Goal: Transaction & Acquisition: Purchase product/service

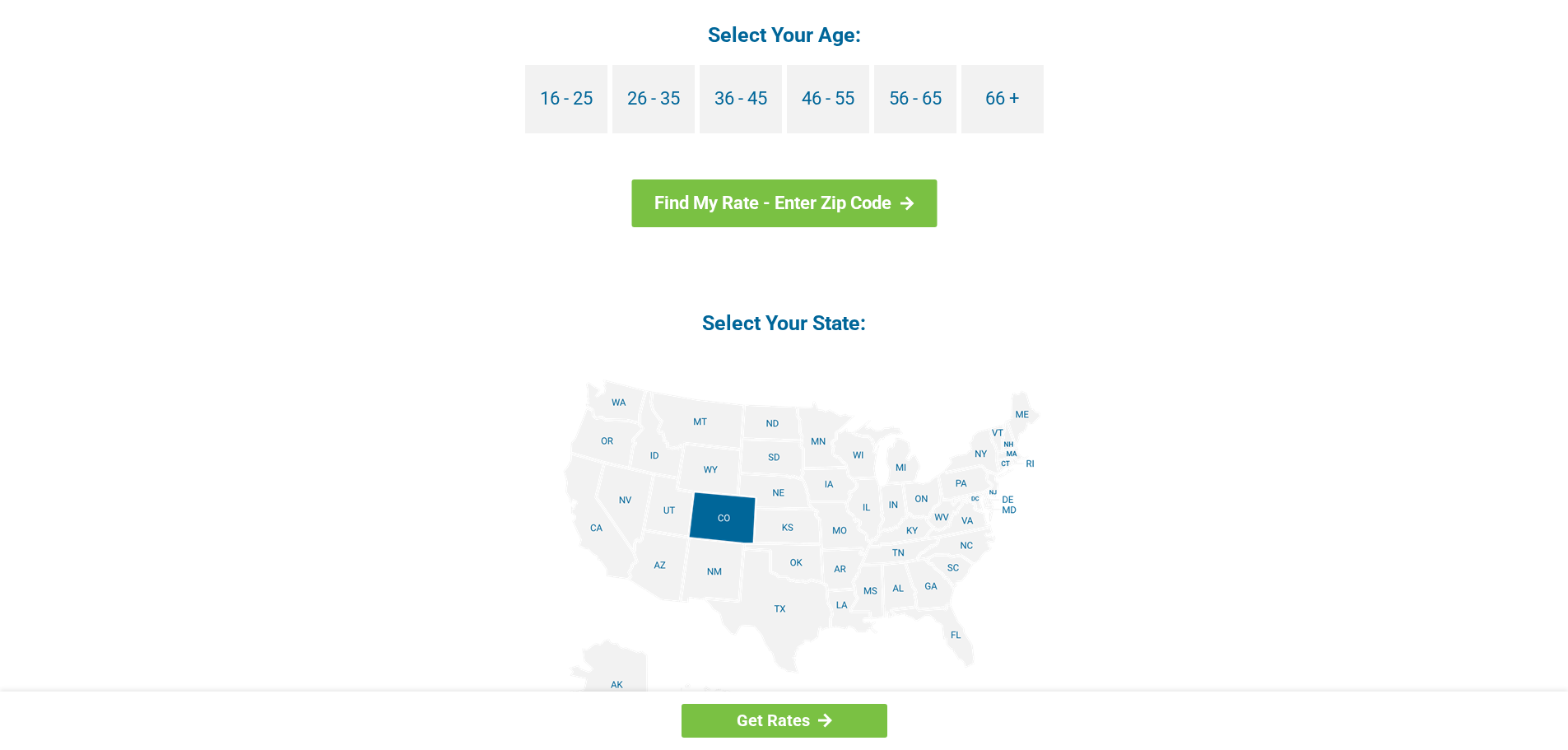
scroll to position [1701, 0]
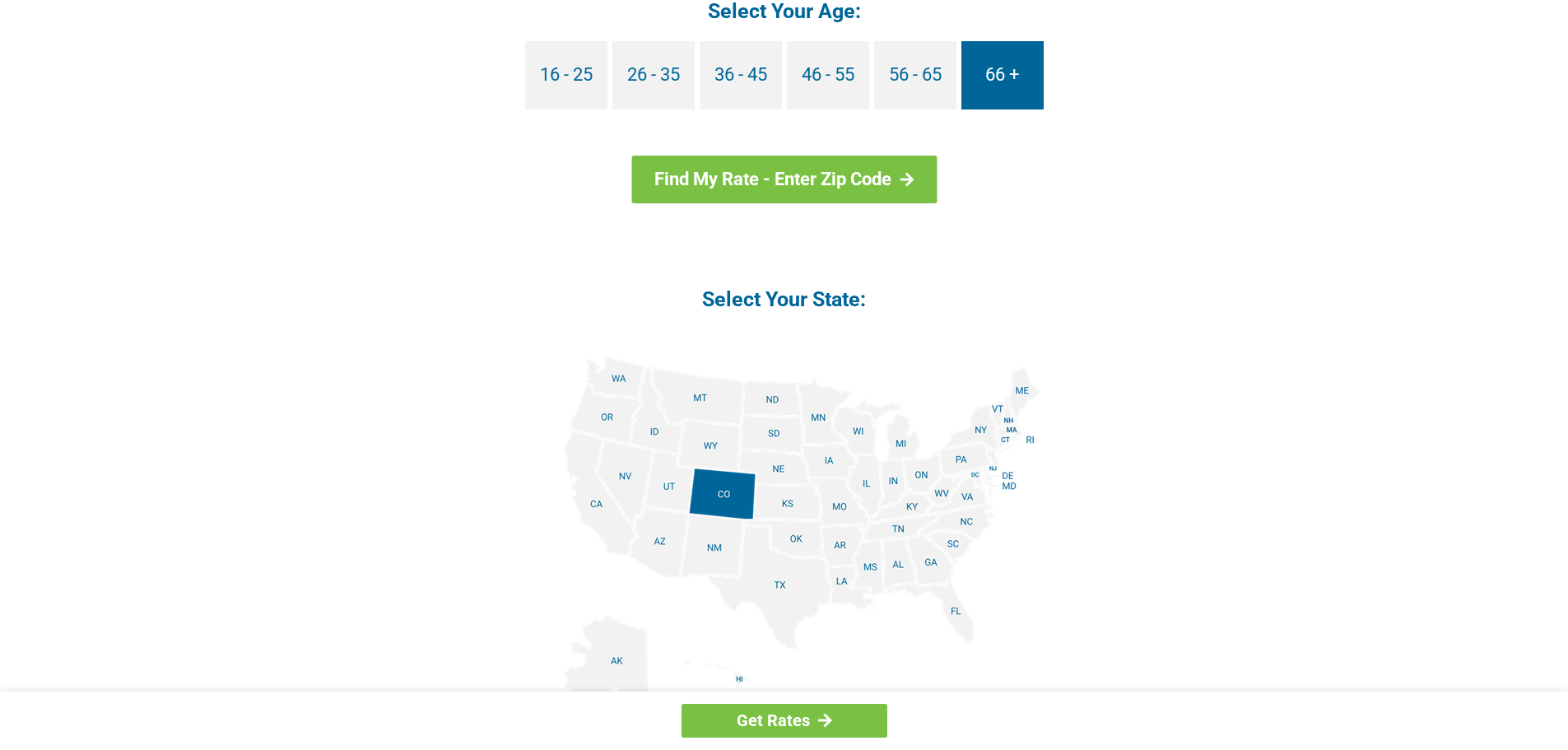
click at [1006, 93] on link "66 +" at bounding box center [1003, 75] width 82 height 69
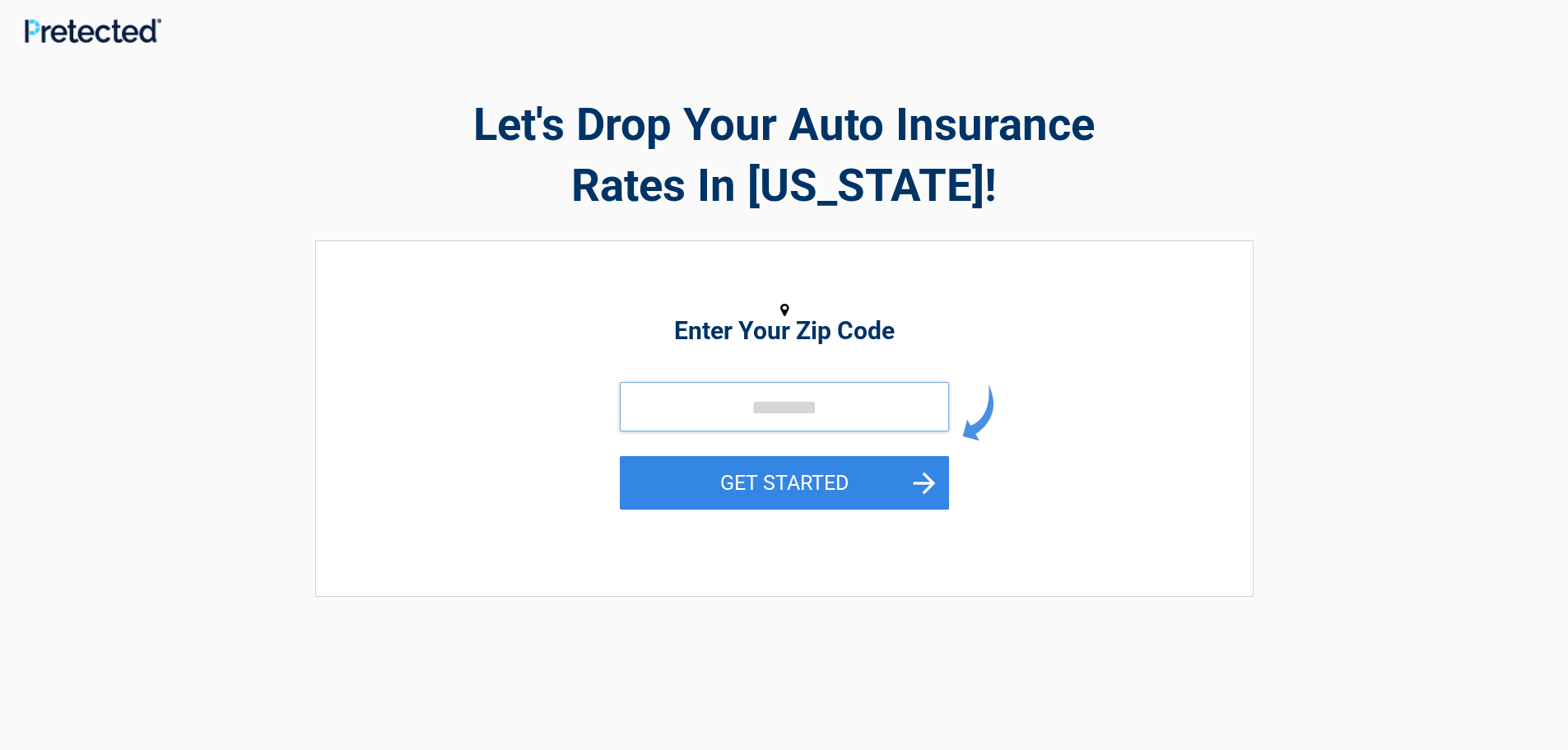
click at [779, 406] on input "tel" at bounding box center [785, 407] width 330 height 49
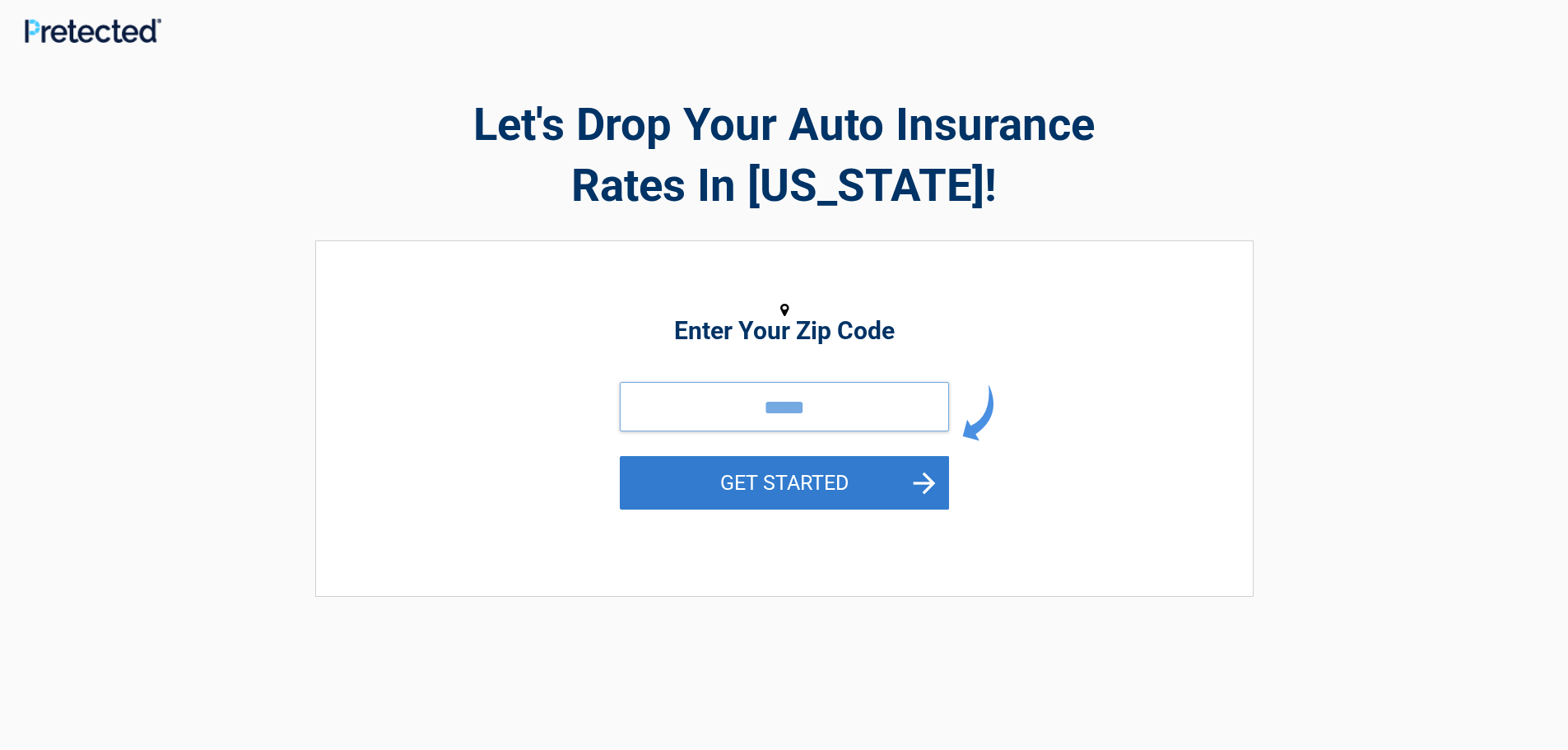
type input "*****"
click at [755, 487] on button "GET STARTED" at bounding box center [785, 483] width 330 height 53
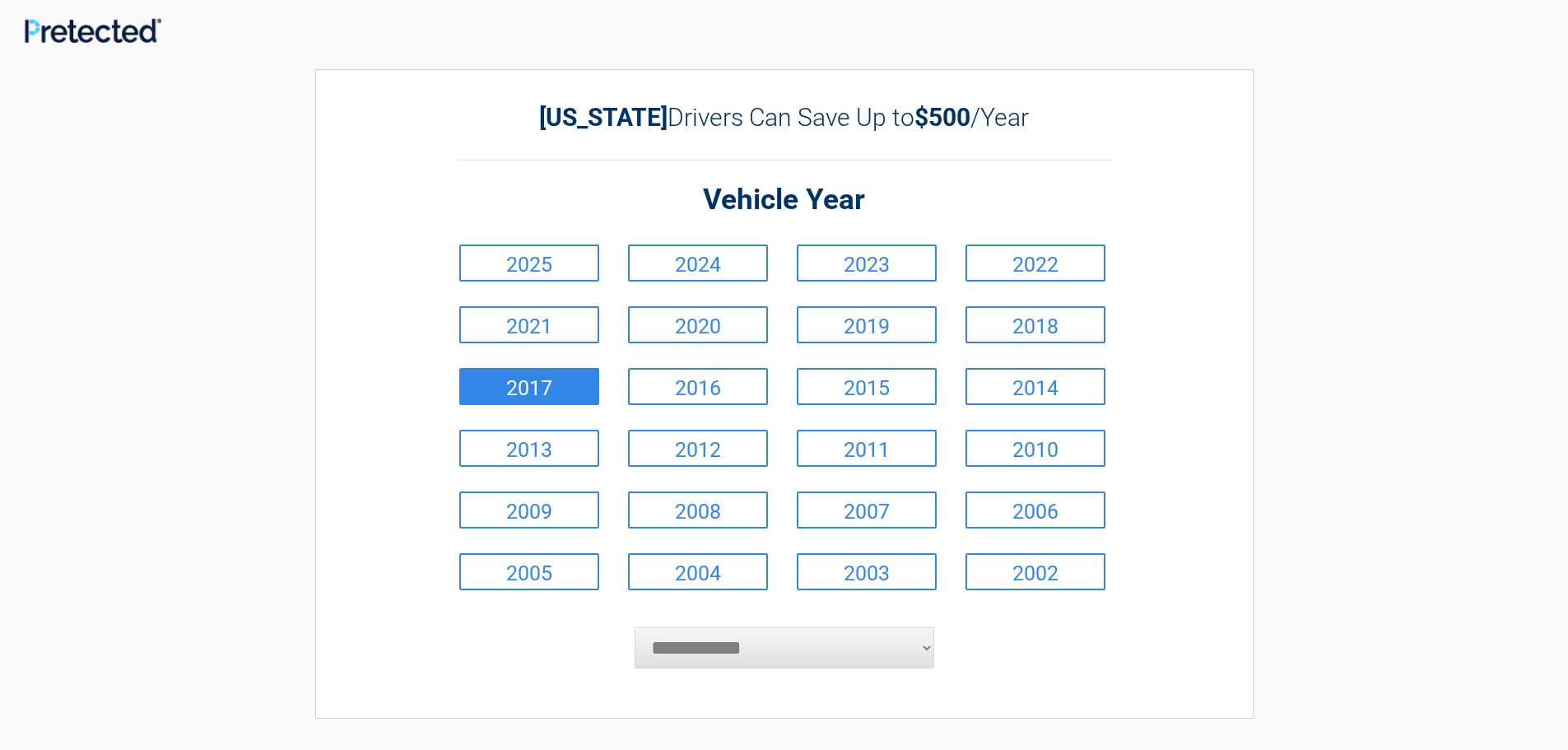
click at [538, 382] on link "2017" at bounding box center [529, 386] width 140 height 37
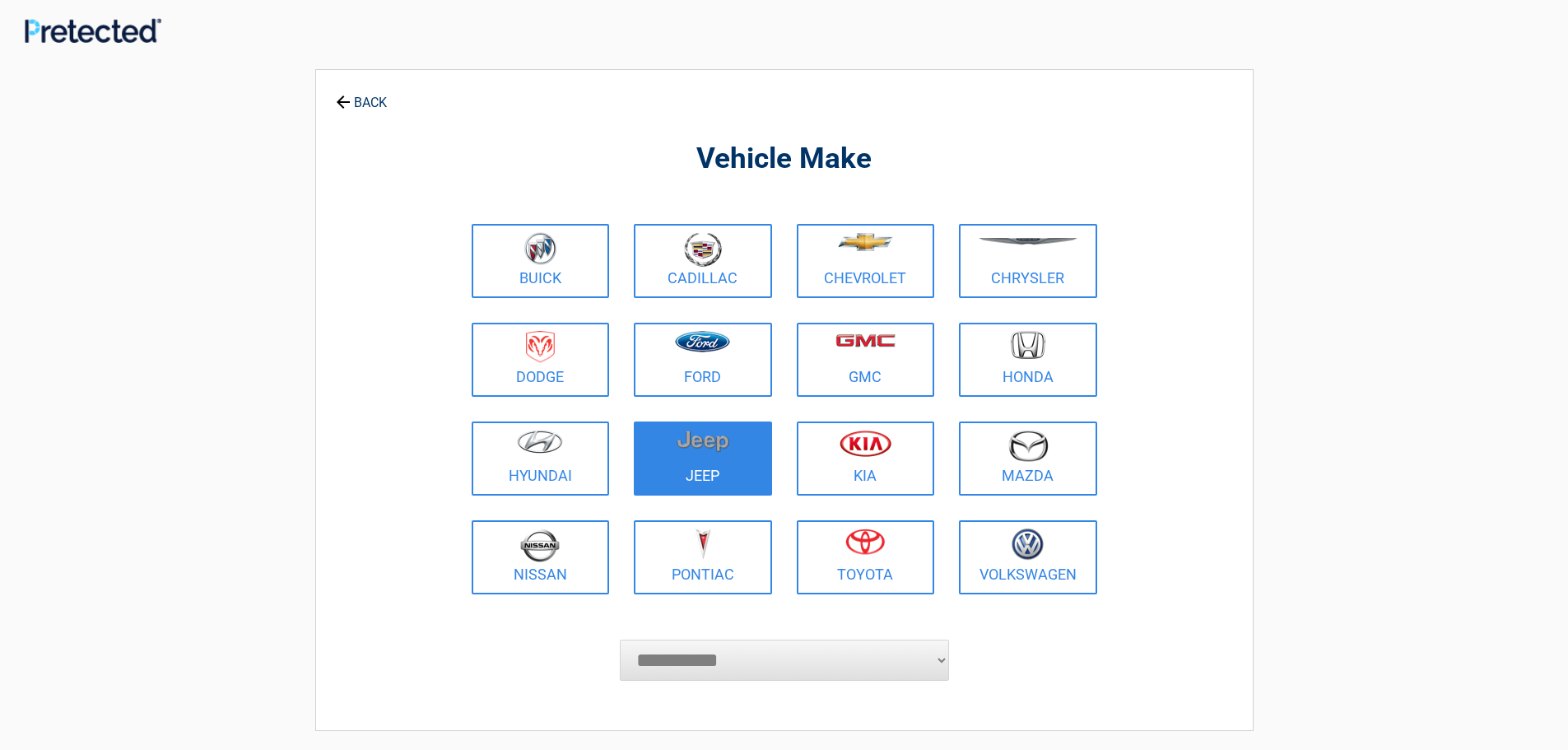
click at [693, 460] on figure at bounding box center [702, 448] width 118 height 37
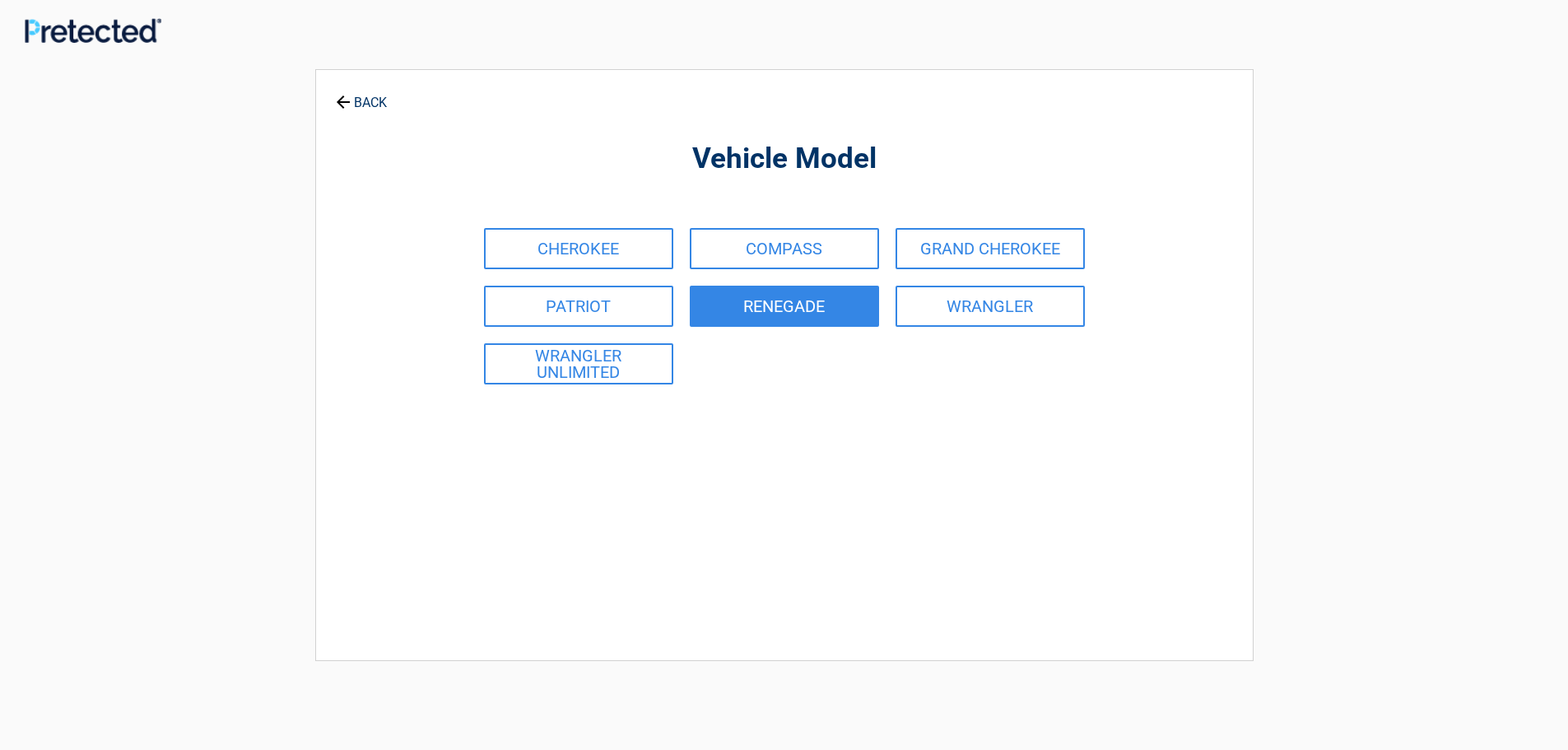
click at [791, 312] on link "RENEGADE" at bounding box center [784, 306] width 190 height 41
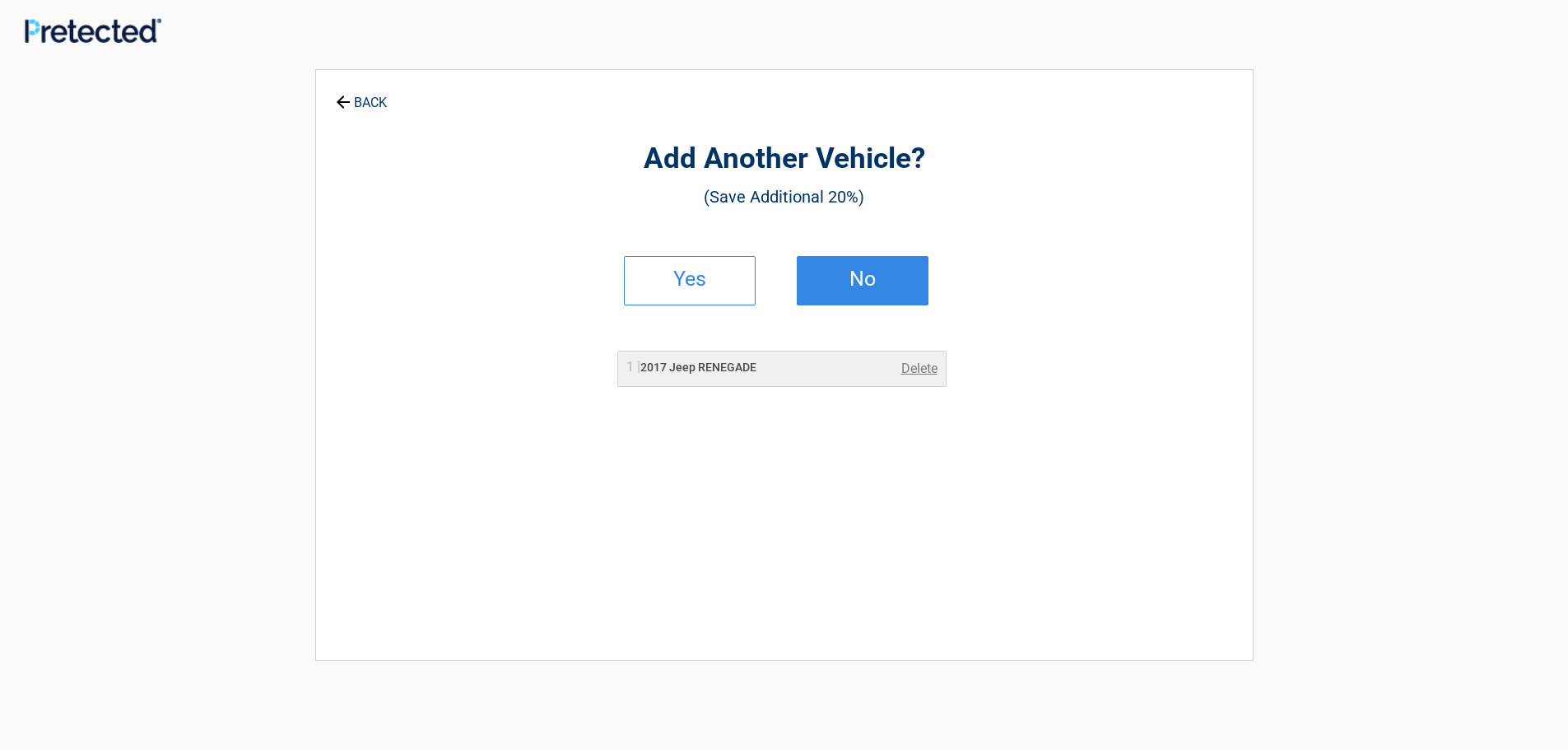
click at [827, 276] on h2 "No" at bounding box center [863, 278] width 97 height 12
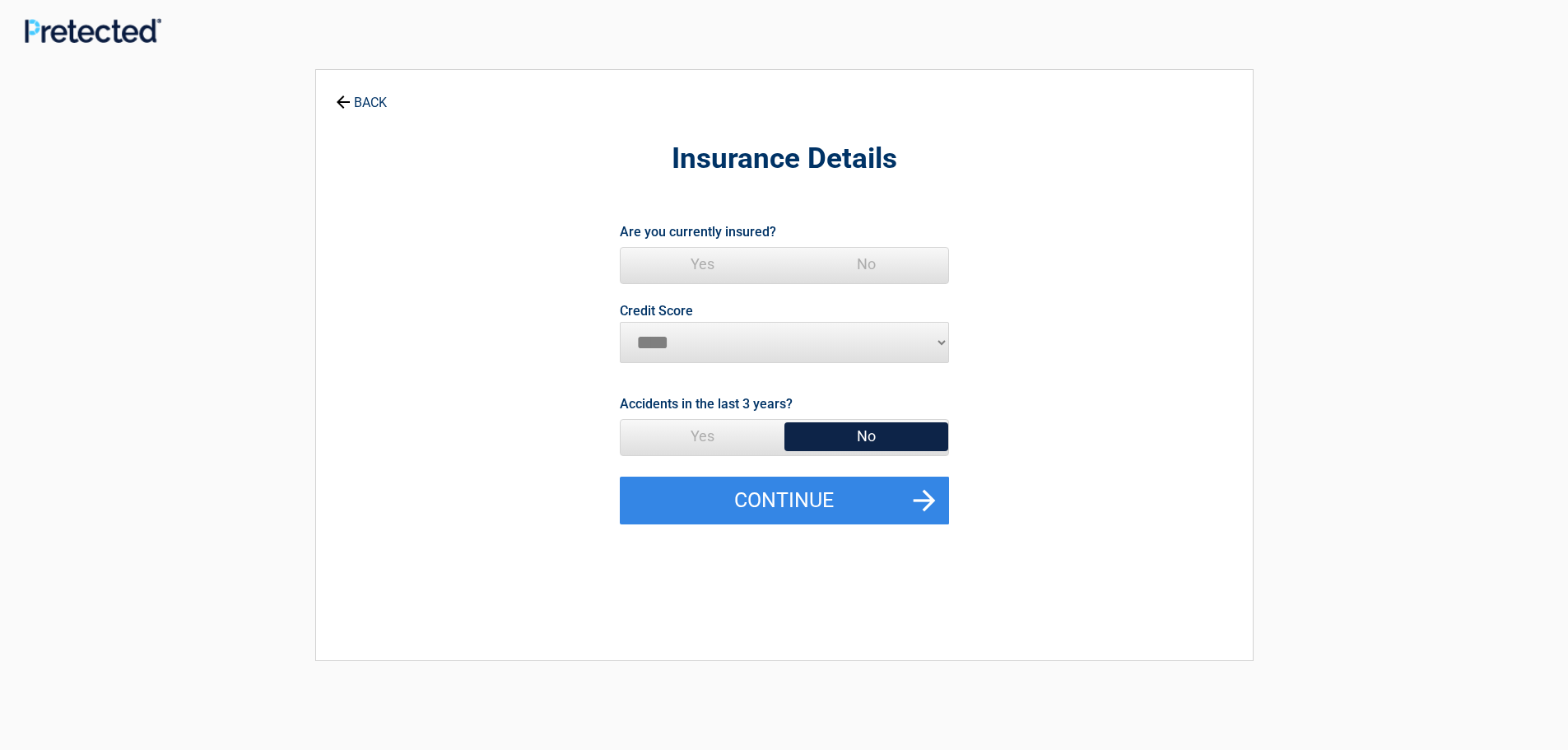
click at [739, 446] on span "Yes" at bounding box center [702, 436] width 164 height 33
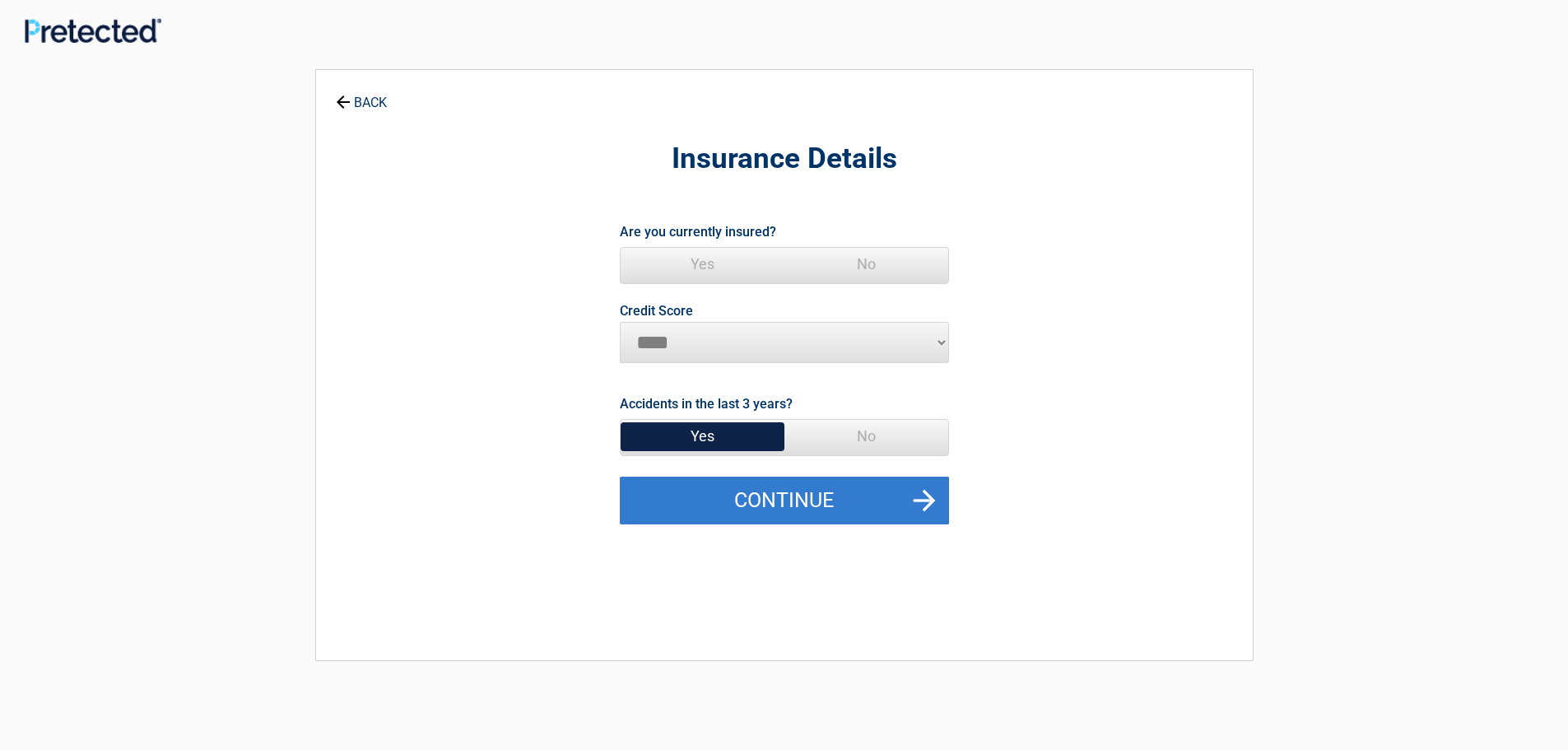
click at [776, 505] on button "Continue" at bounding box center [785, 500] width 330 height 48
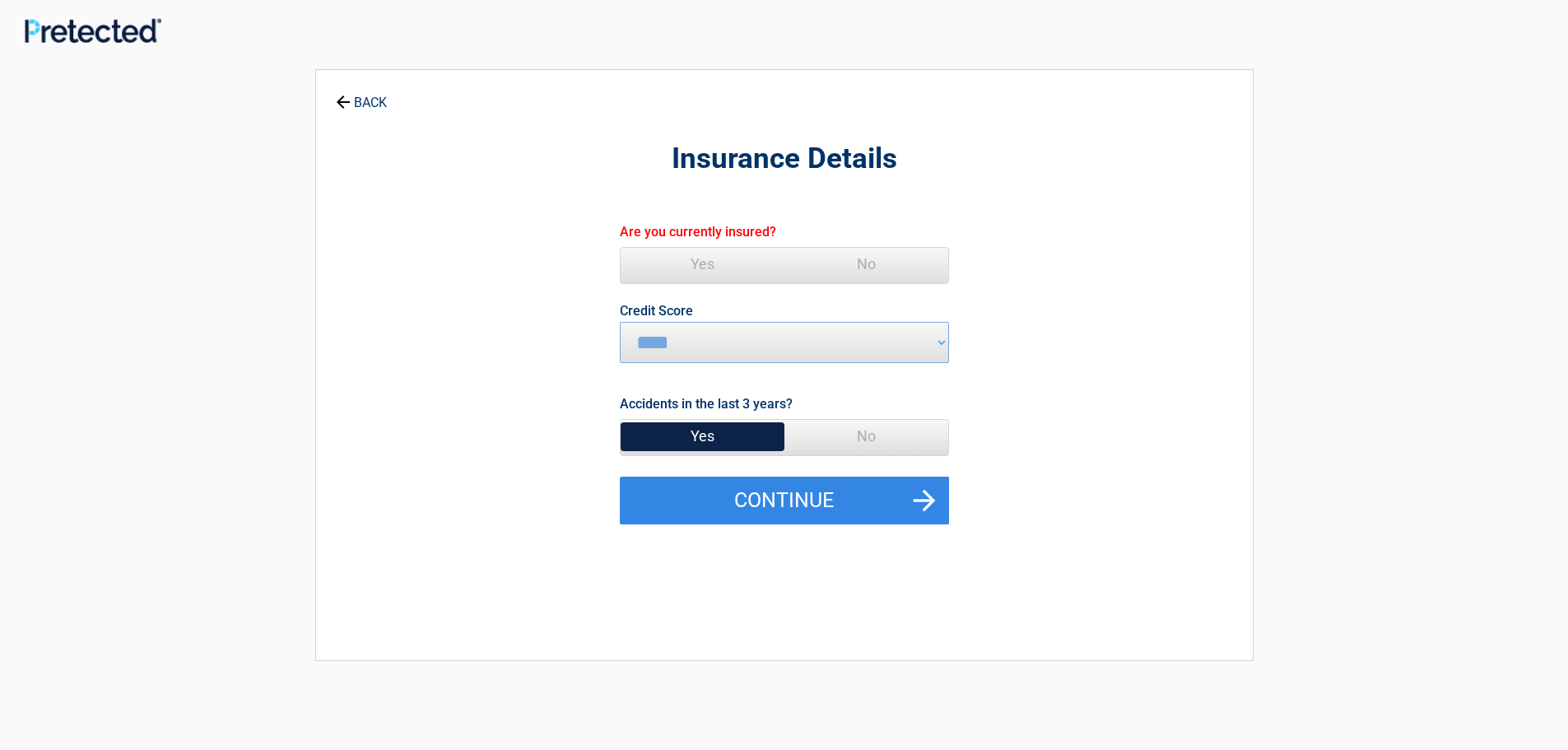
click at [879, 265] on span "No" at bounding box center [866, 265] width 164 height 33
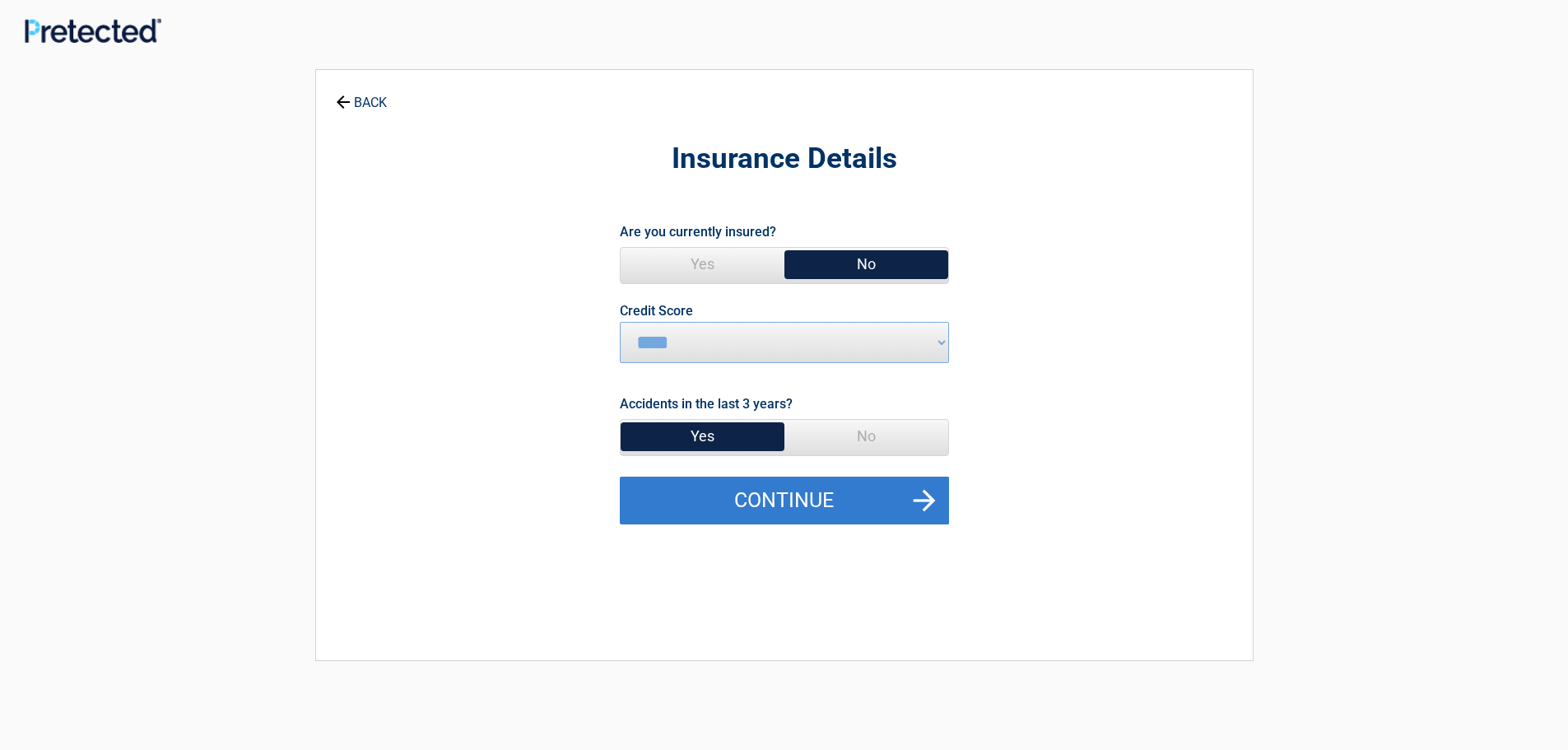
click at [839, 506] on button "Continue" at bounding box center [785, 500] width 330 height 48
